Goal: Task Accomplishment & Management: Manage account settings

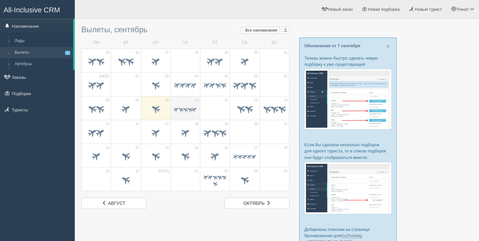
scroll to position [65, 0]
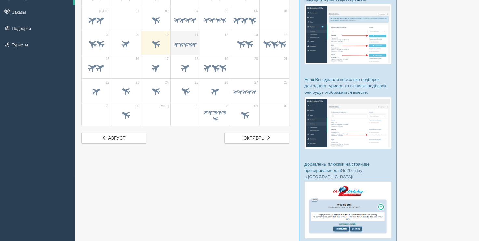
click at [190, 53] on td "11" at bounding box center [186, 43] width 30 height 24
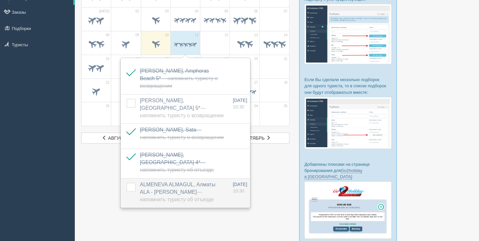
click at [127, 183] on label at bounding box center [127, 183] width 0 height 0
click at [0, 0] on input "checkbox" at bounding box center [0, 0] width 0 height 0
click at [77, 191] on div "Вылеты, сентябрь Мои напоминания Мои Все напоминания Все Все напоминания Все Мо…" at bounding box center [277, 117] width 405 height 364
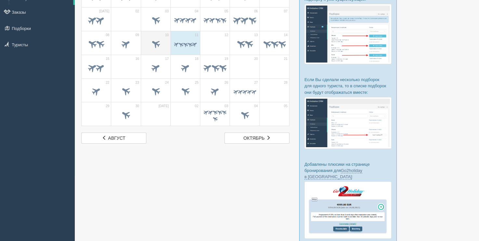
click at [154, 46] on span at bounding box center [155, 43] width 11 height 11
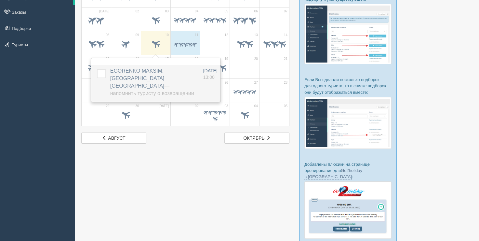
click at [97, 69] on label at bounding box center [97, 69] width 0 height 0
click at [0, 0] on input "checkbox" at bounding box center [0, 0] width 0 height 0
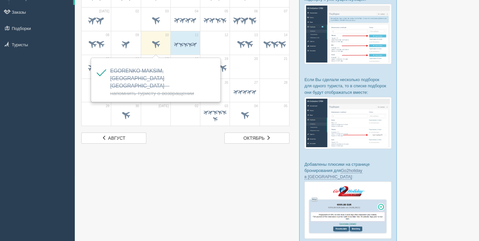
click at [228, 47] on td "12" at bounding box center [215, 43] width 30 height 24
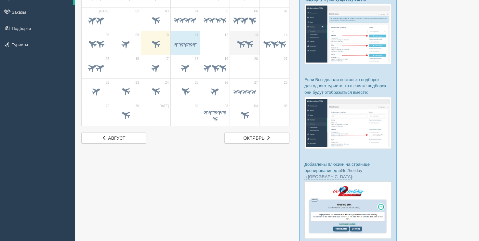
click at [243, 47] on span at bounding box center [241, 43] width 11 height 11
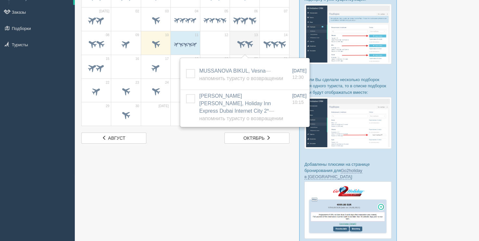
click at [243, 47] on span at bounding box center [241, 43] width 11 height 11
click at [191, 131] on div "Вылеты, сентябрь Мои напоминания Мои Все напоминания Все Все напоминания Все Мо…" at bounding box center [185, 50] width 208 height 186
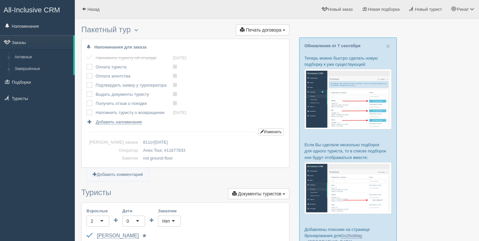
scroll to position [98, 0]
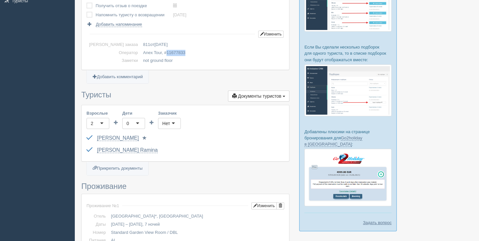
click at [167, 53] on span "11677833" at bounding box center [176, 52] width 19 height 5
